Goal: Task Accomplishment & Management: Complete application form

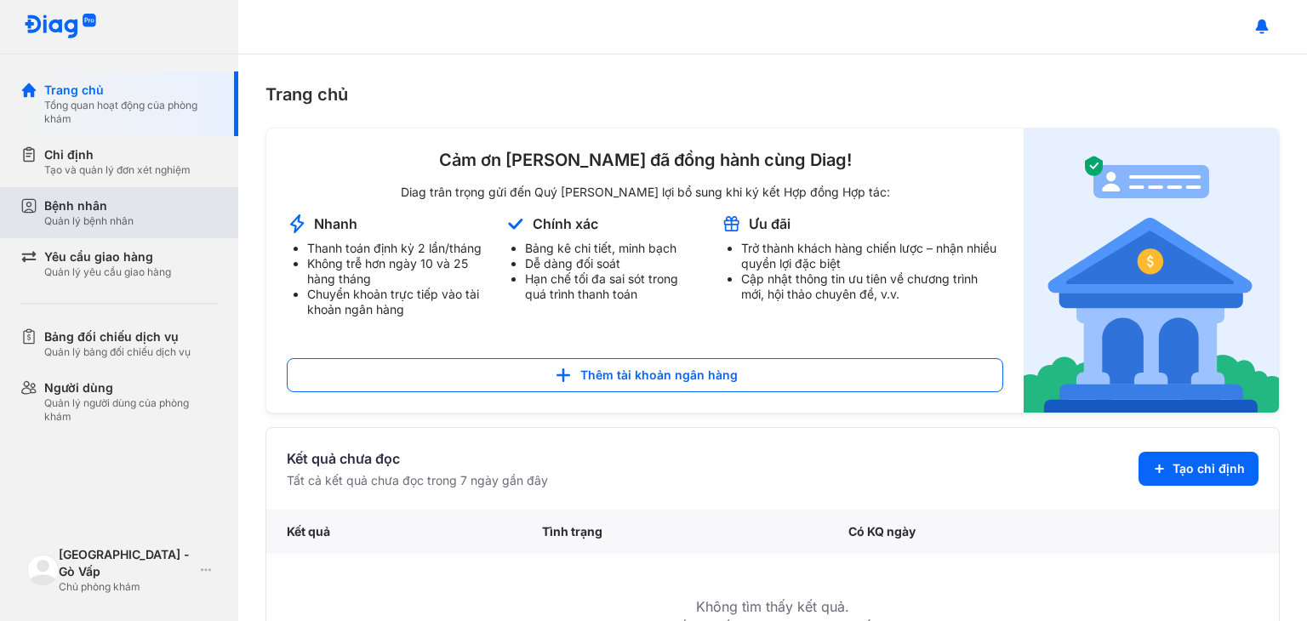
drag, startPoint x: 102, startPoint y: 214, endPoint x: 111, endPoint y: 208, distance: 9.9
click at [104, 212] on div "Bệnh nhân Quản lý bệnh nhân" at bounding box center [88, 212] width 89 height 31
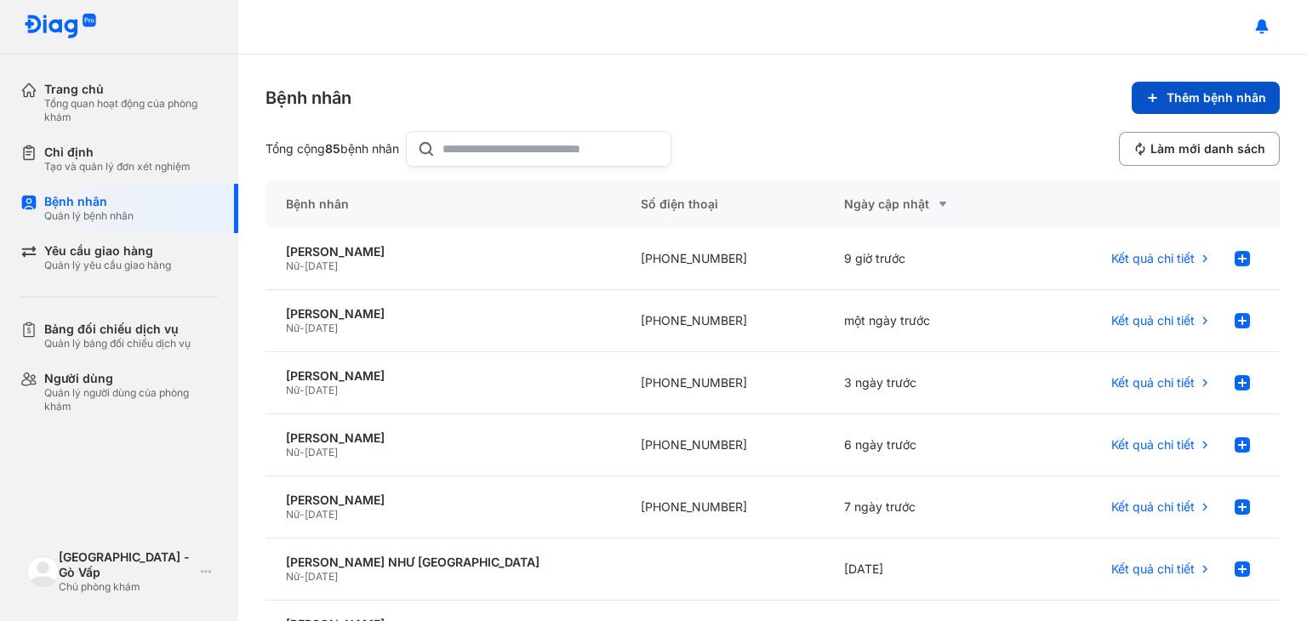
click at [1199, 96] on span "Thêm bệnh nhân" at bounding box center [1217, 97] width 100 height 15
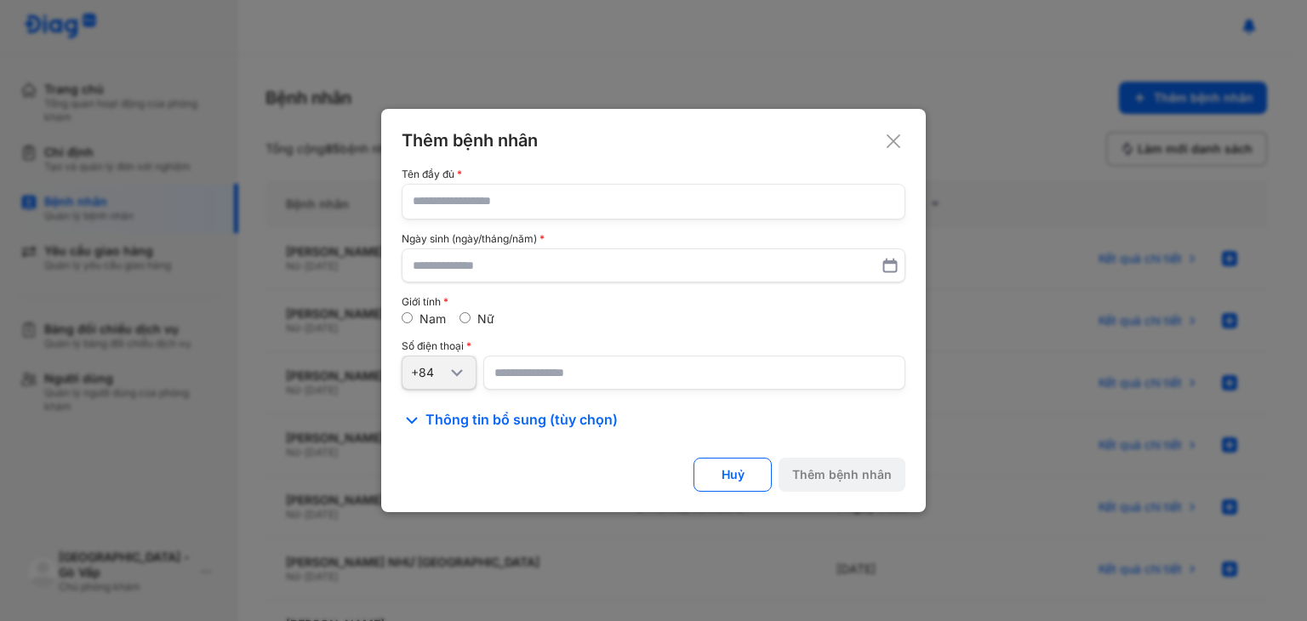
click at [500, 191] on input "text" at bounding box center [654, 202] width 482 height 34
type input "**********"
click at [509, 270] on input "text" at bounding box center [654, 265] width 482 height 31
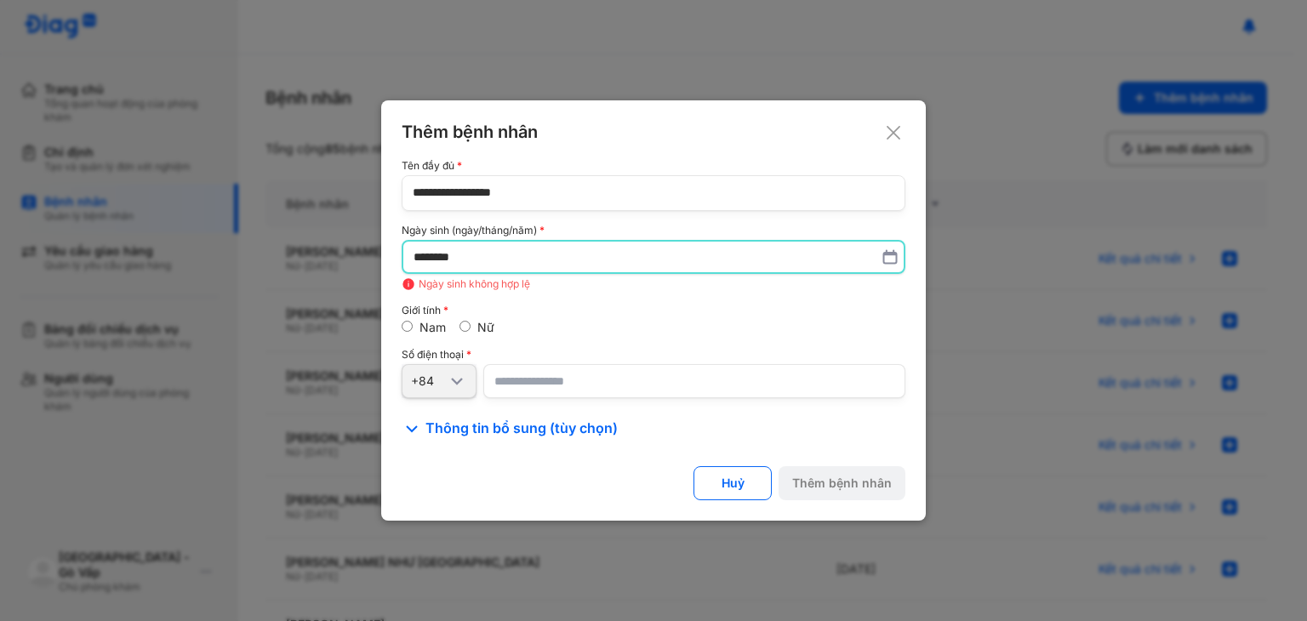
drag, startPoint x: 477, startPoint y: 264, endPoint x: 317, endPoint y: 266, distance: 160.0
click at [317, 266] on div "**********" at bounding box center [653, 310] width 1307 height 621
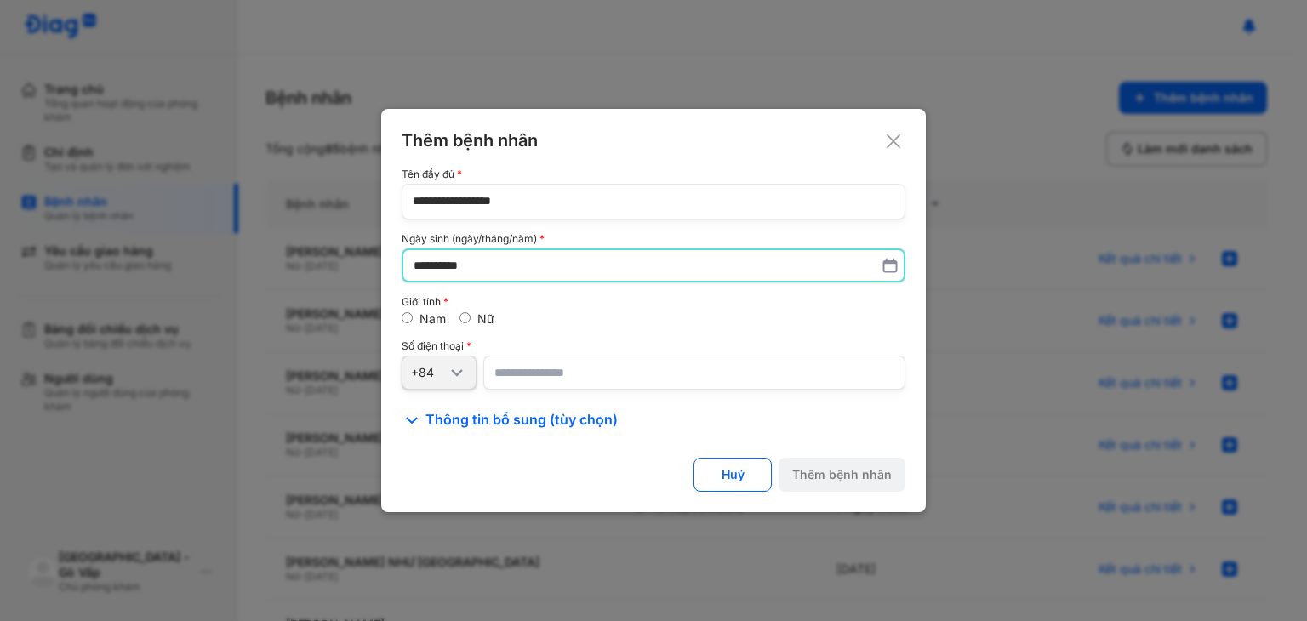
type input "**********"
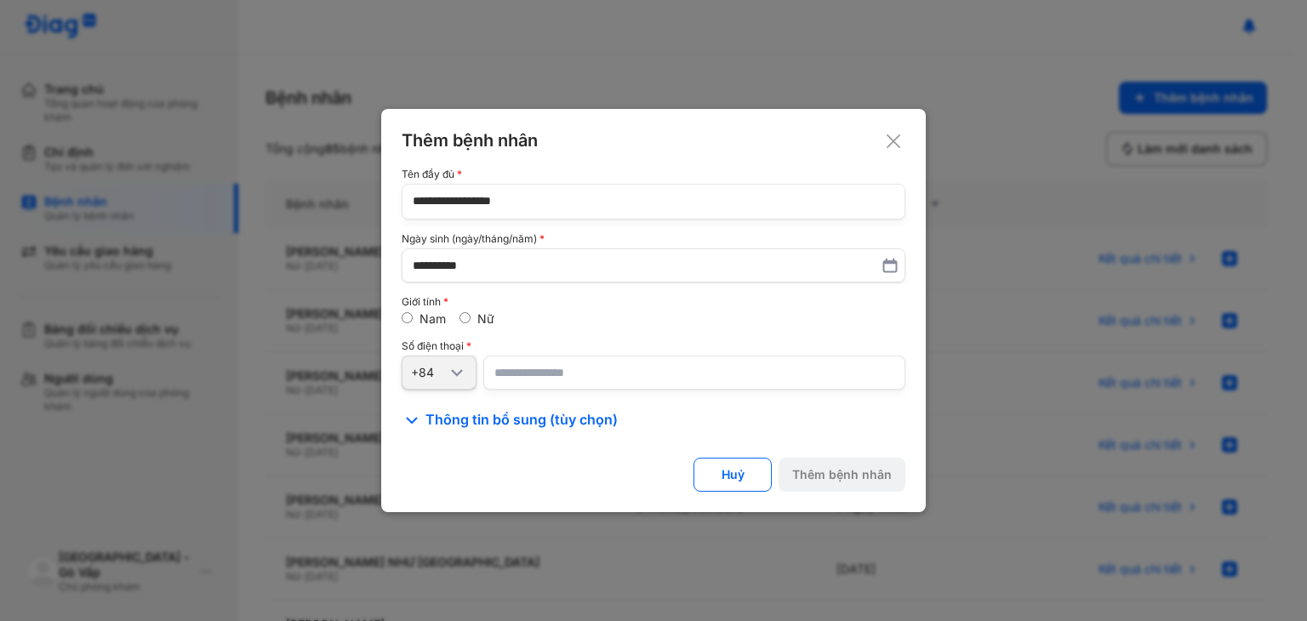
click at [545, 375] on input "number" at bounding box center [694, 373] width 422 height 34
type input "**********"
click at [871, 479] on div "Thêm bệnh nhân" at bounding box center [842, 474] width 100 height 15
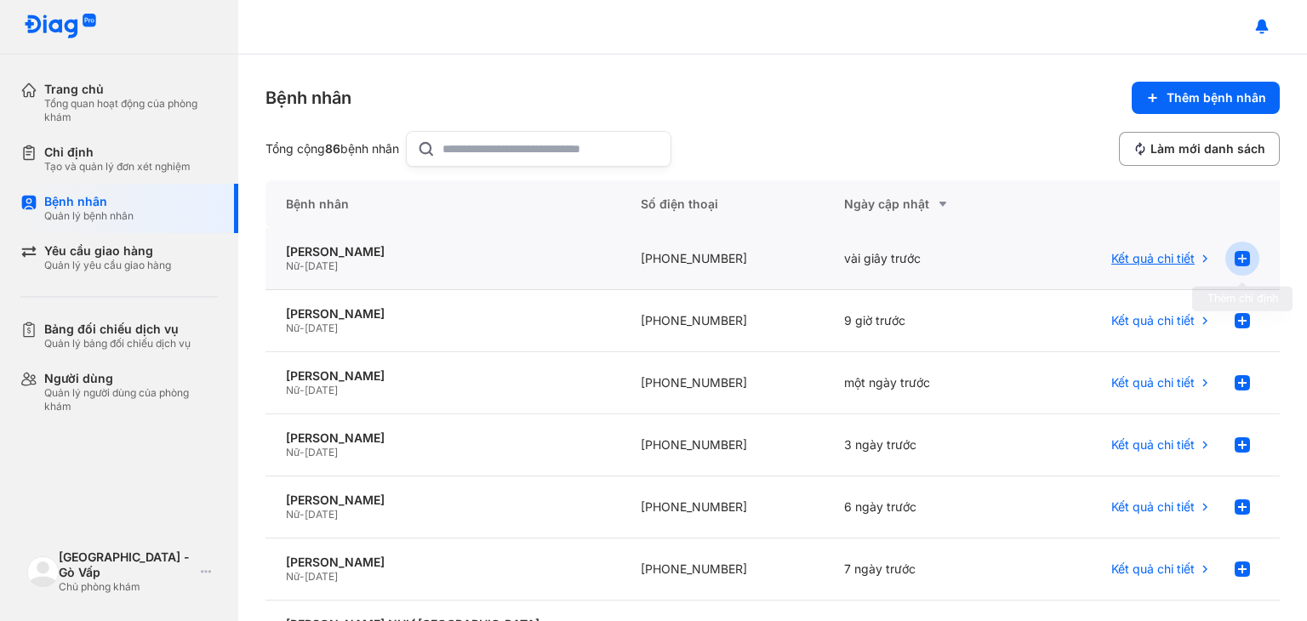
click at [1235, 260] on use at bounding box center [1242, 258] width 15 height 15
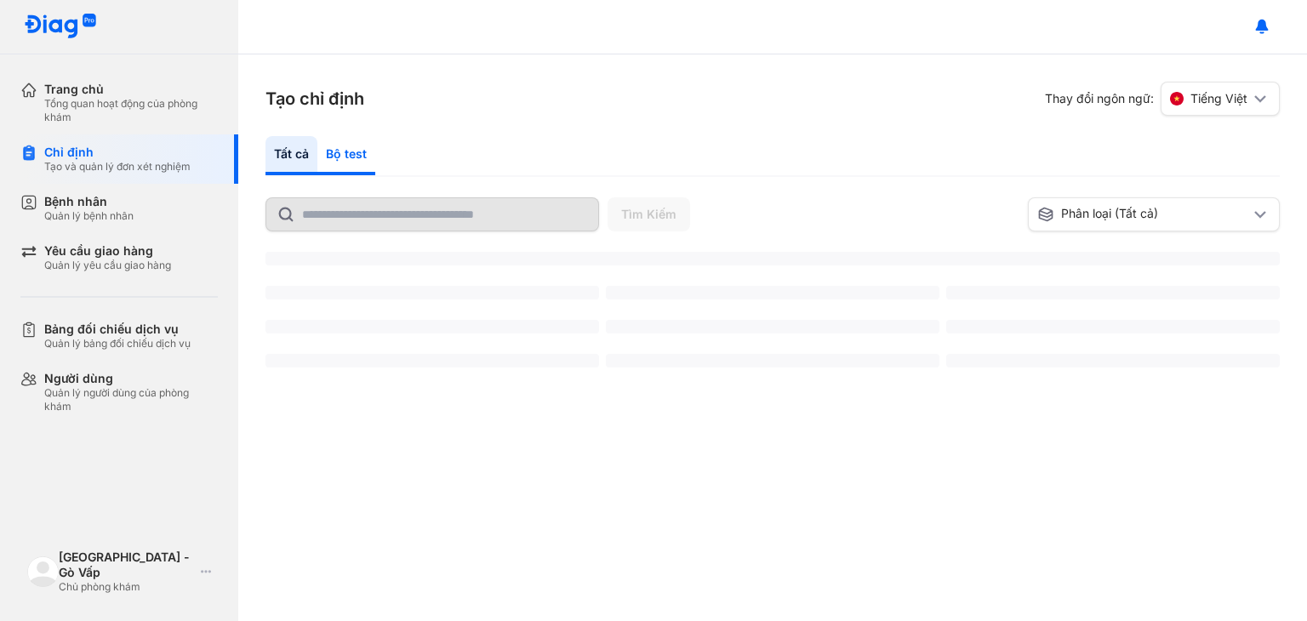
drag, startPoint x: 328, startPoint y: 160, endPoint x: 341, endPoint y: 151, distance: 15.3
click at [329, 160] on div "Bộ test" at bounding box center [346, 155] width 58 height 39
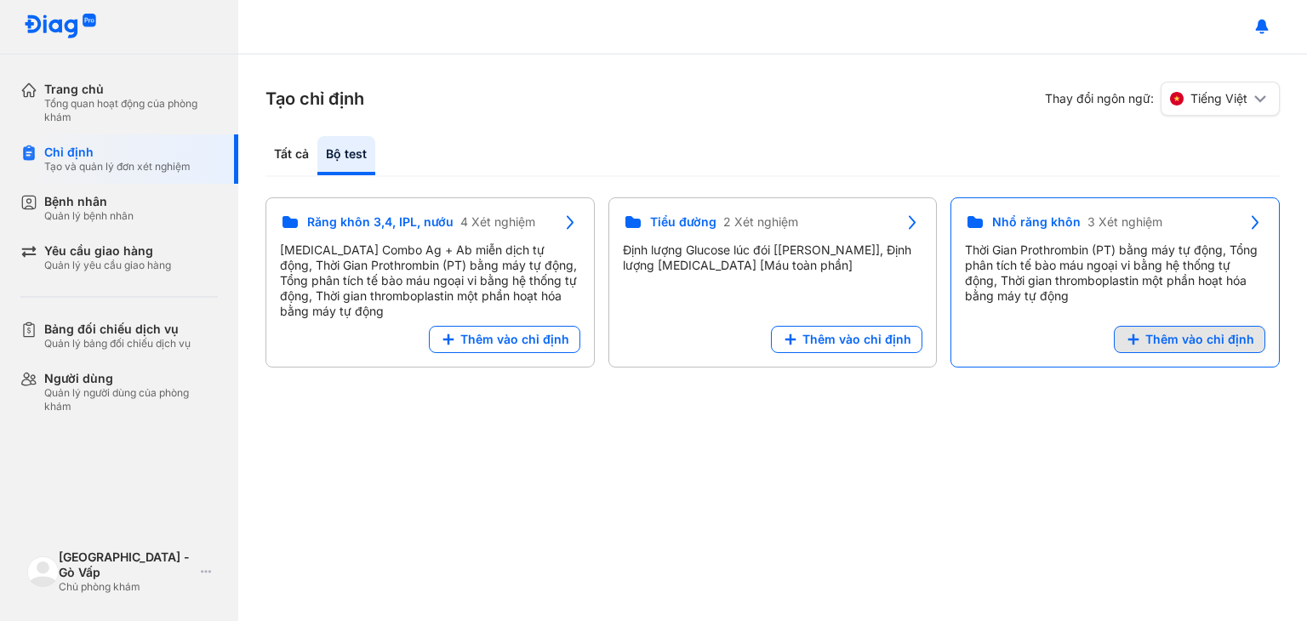
click at [1179, 340] on span "Thêm vào chỉ định" at bounding box center [1199, 339] width 109 height 15
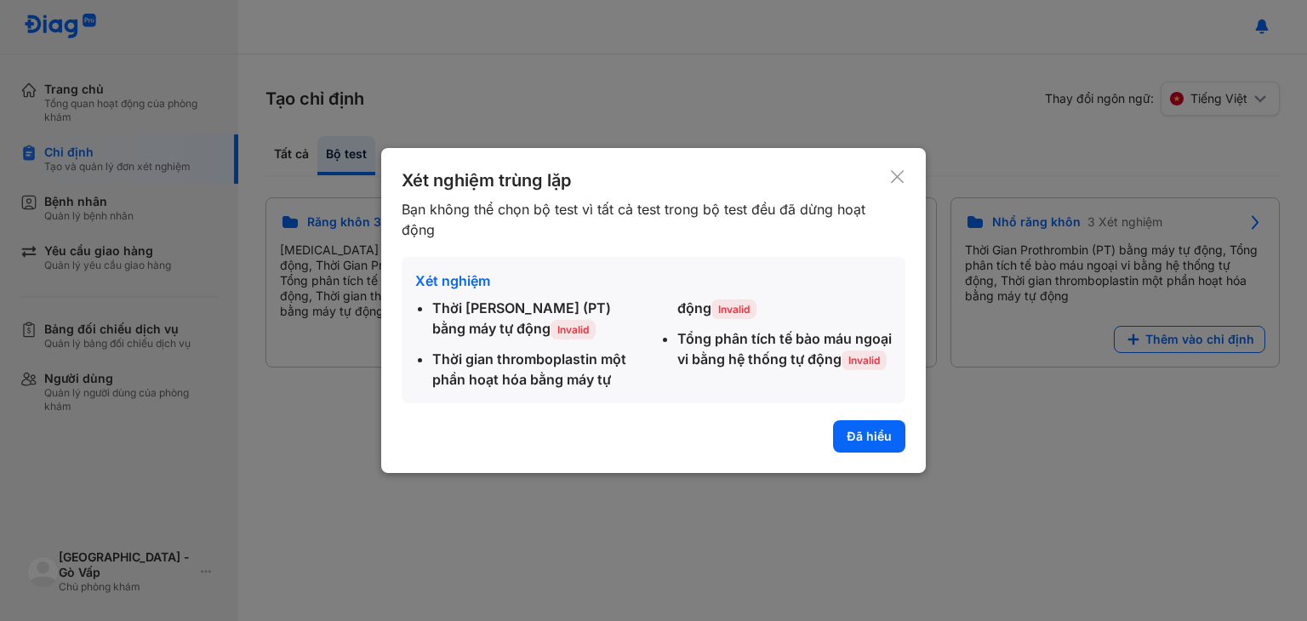
click at [861, 443] on button "Đã hiểu" at bounding box center [869, 436] width 72 height 32
click at [871, 438] on div "Tạo chỉ định Thay đổi ngôn ngữ: Tiếng Việt Tất cả Bộ test Tìm Kiếm Phân loại (T…" at bounding box center [772, 337] width 1069 height 567
click at [871, 437] on div "Tạo chỉ định Thay đổi ngôn ngữ: Tiếng Việt Tất cả Bộ test Tìm Kiếm Phân loại (T…" at bounding box center [772, 337] width 1069 height 567
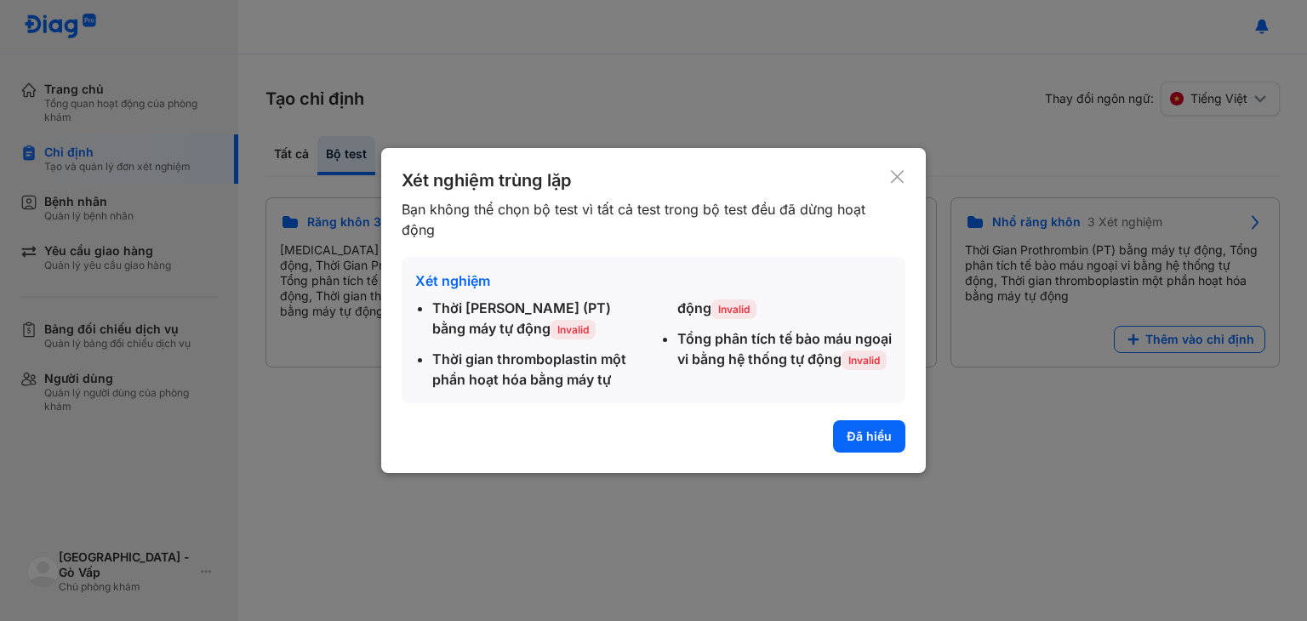
click at [871, 437] on div "Tạo chỉ định Thay đổi ngôn ngữ: Tiếng Việt Tất cả Bộ test Tìm Kiếm Phân loại (T…" at bounding box center [772, 337] width 1069 height 567
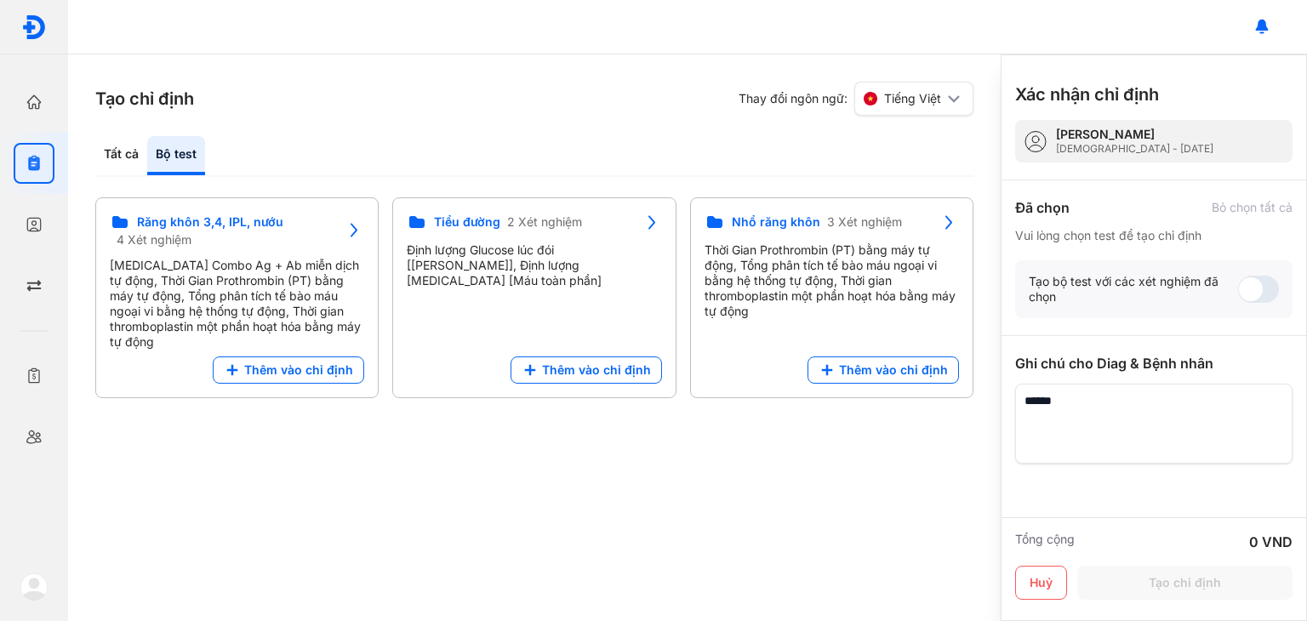
click at [871, 437] on div "Tạo chỉ định Thay đổi ngôn ngữ: Tiếng Việt Tất cả Bộ test Tìm Kiếm Phân loại (T…" at bounding box center [534, 337] width 933 height 567
click at [869, 432] on div "Tạo chỉ định Thay đổi ngôn ngữ: Tiếng Việt Tất cả Bộ test Tìm Kiếm Phân loại (T…" at bounding box center [534, 337] width 933 height 567
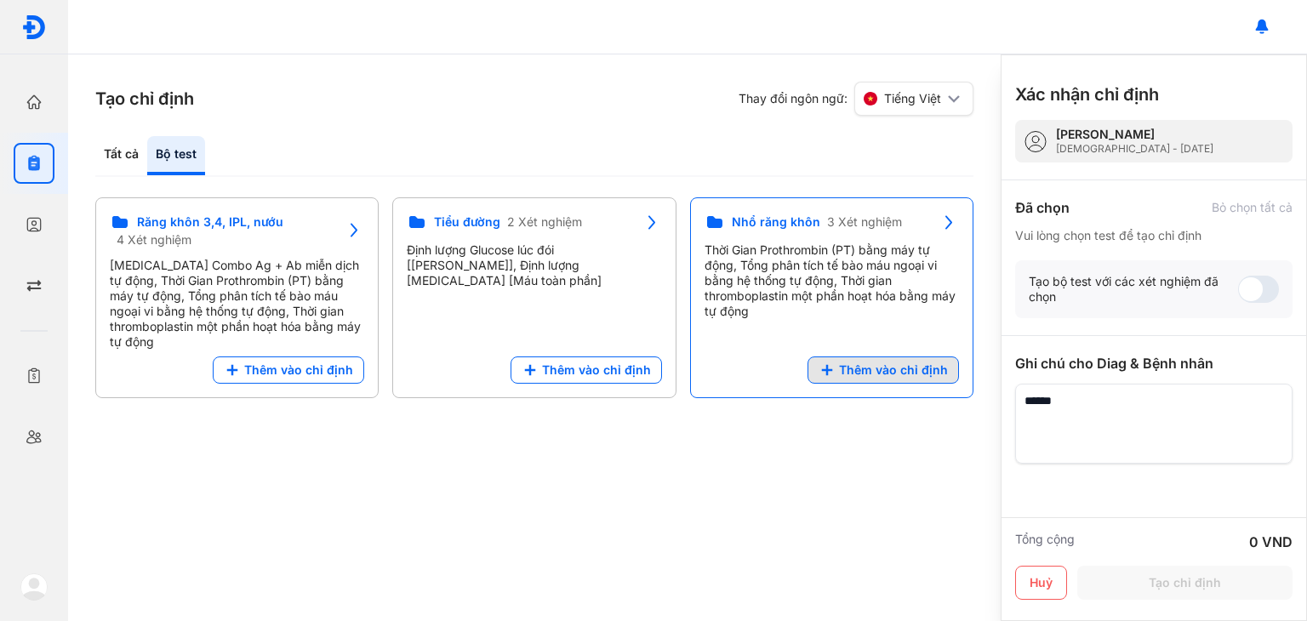
click at [929, 363] on span "Thêm vào chỉ định" at bounding box center [893, 370] width 109 height 15
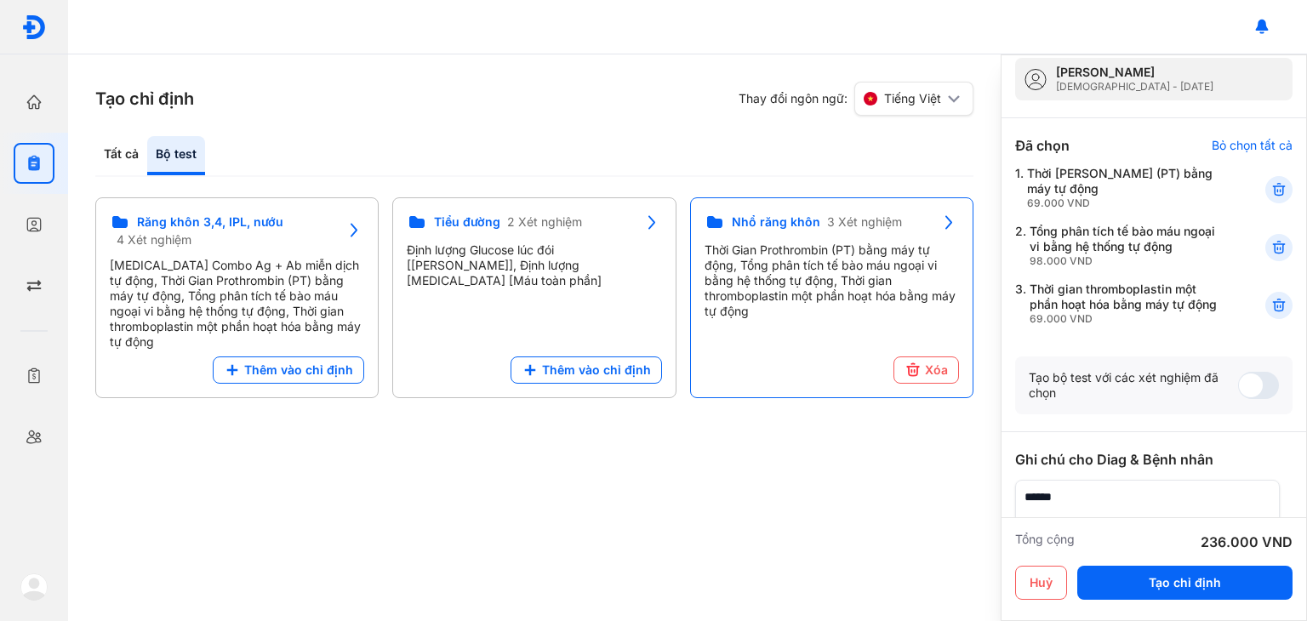
scroll to position [220, 0]
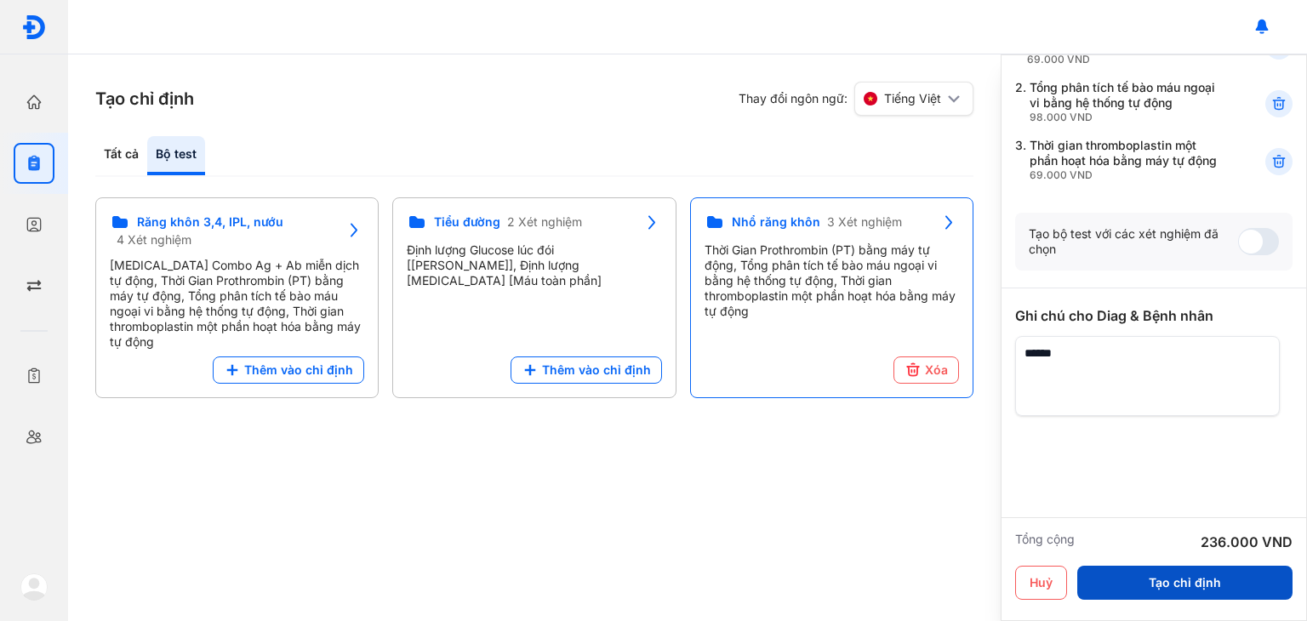
click at [1189, 586] on button "Tạo chỉ định" at bounding box center [1184, 583] width 215 height 34
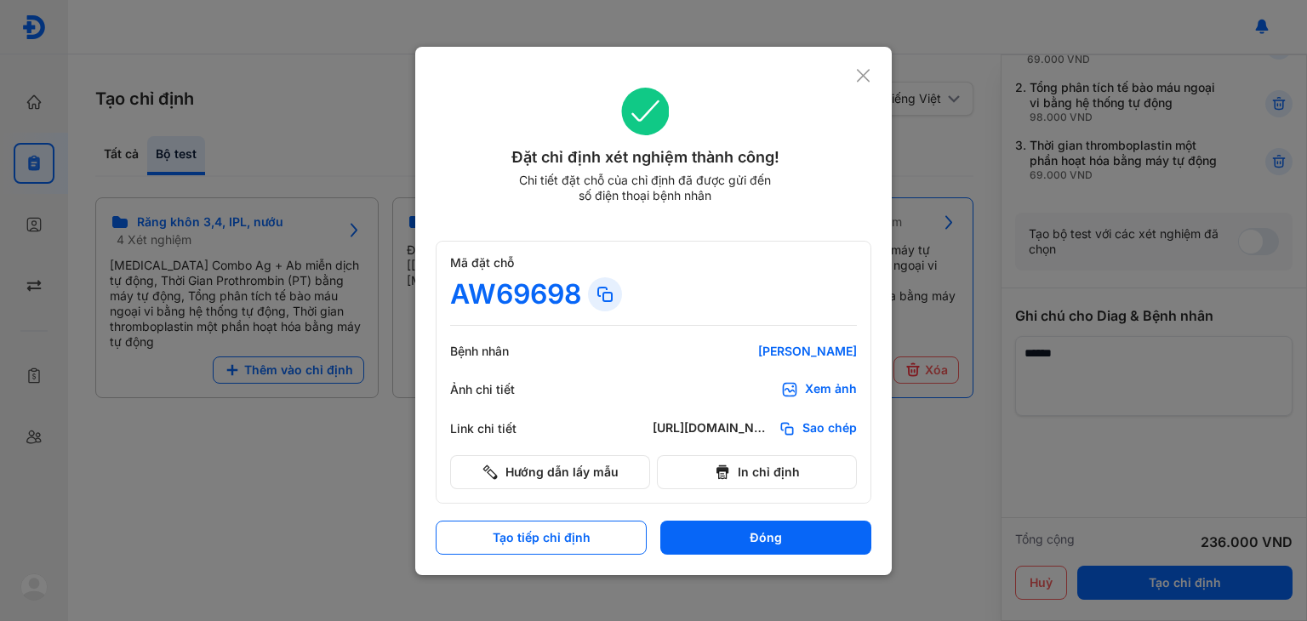
scroll to position [205, 0]
click at [786, 466] on button "In chỉ định" at bounding box center [757, 472] width 200 height 34
click at [773, 531] on button "Đóng" at bounding box center [765, 538] width 211 height 34
